Goal: Navigation & Orientation: Find specific page/section

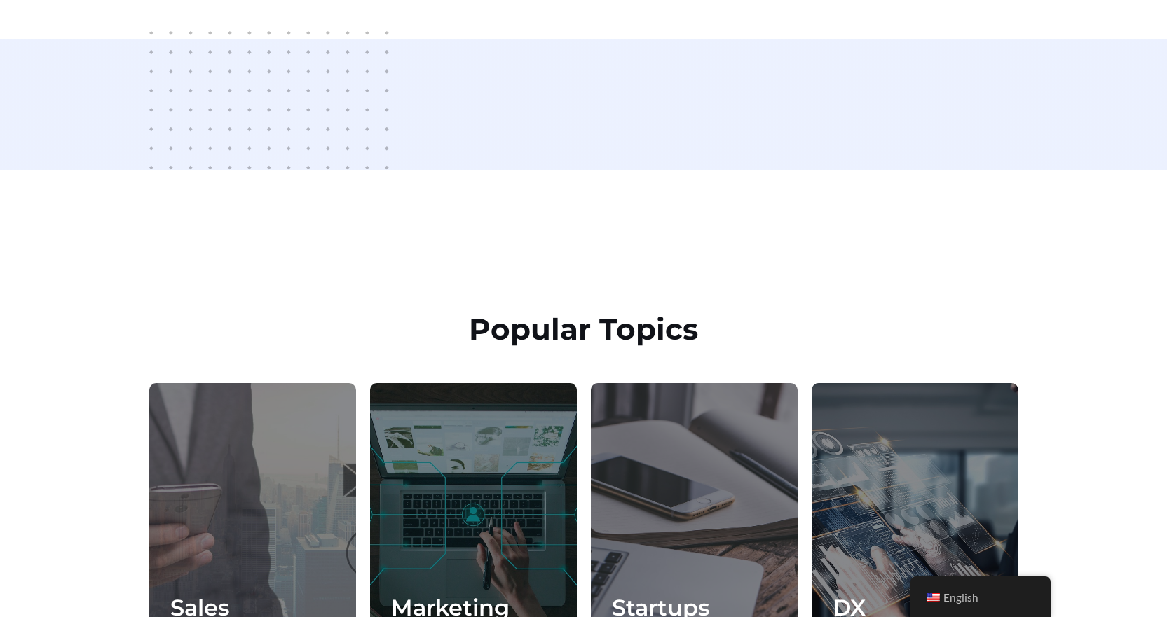
scroll to position [374, 0]
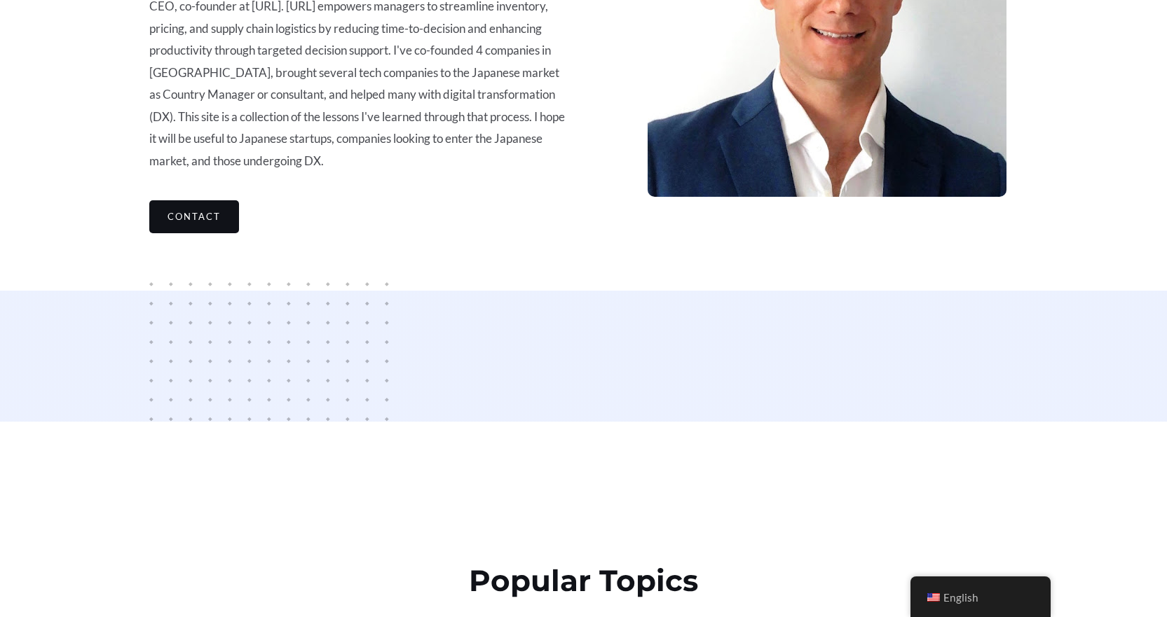
click at [185, 200] on link "Contact" at bounding box center [194, 216] width 90 height 33
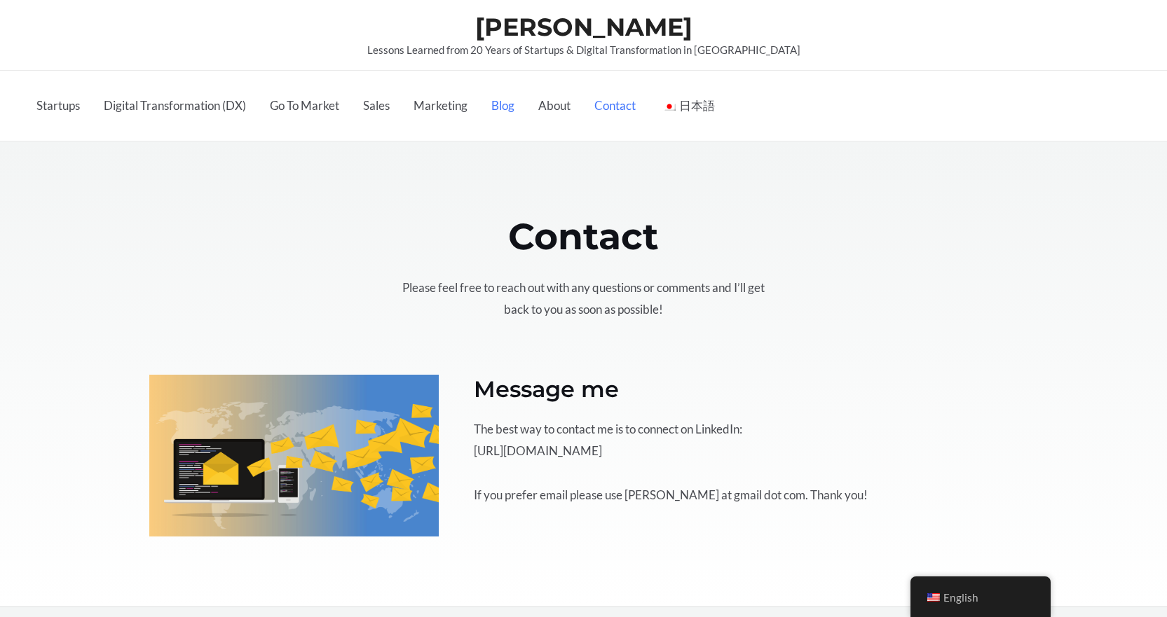
click at [497, 108] on link "Blog" at bounding box center [502, 106] width 47 height 70
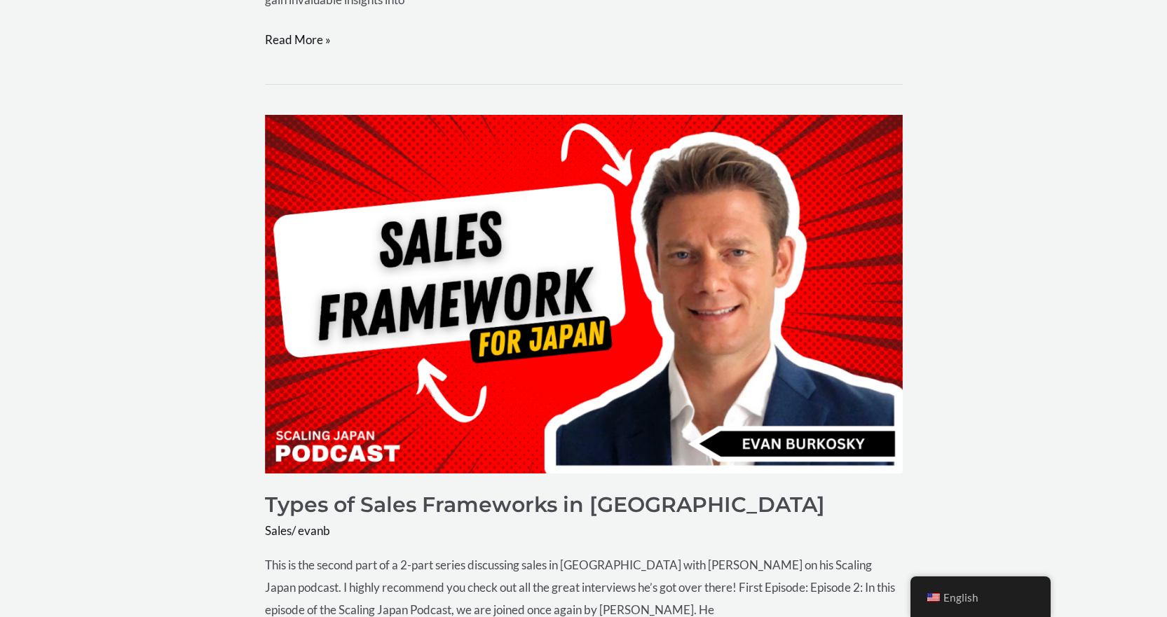
scroll to position [5046, 0]
